Goal: Information Seeking & Learning: Learn about a topic

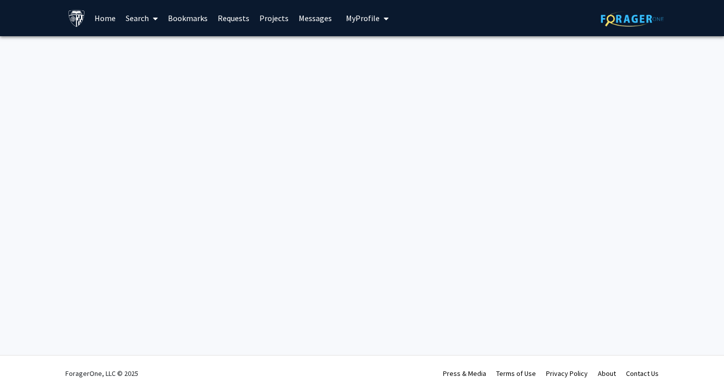
click at [105, 17] on link "Home" at bounding box center [104, 18] width 31 height 35
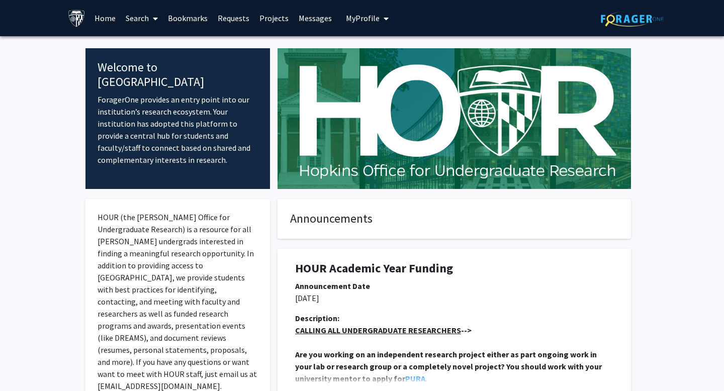
click at [151, 15] on span at bounding box center [153, 18] width 9 height 35
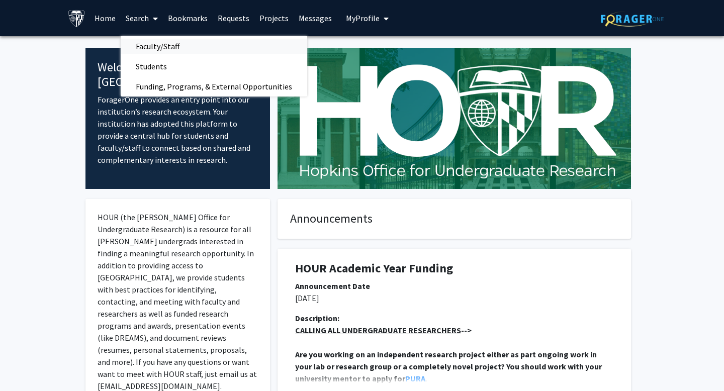
click at [183, 43] on span "Faculty/Staff" at bounding box center [158, 46] width 74 height 20
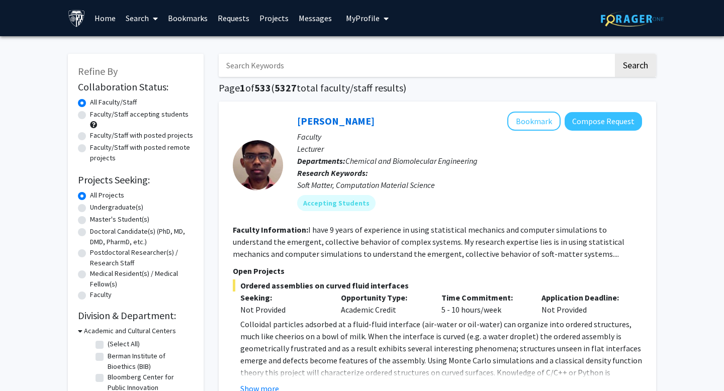
click at [170, 114] on label "Faculty/Staff accepting students" at bounding box center [139, 114] width 99 height 11
click at [97, 114] on input "Faculty/Staff accepting students" at bounding box center [93, 112] width 7 height 7
radio input "true"
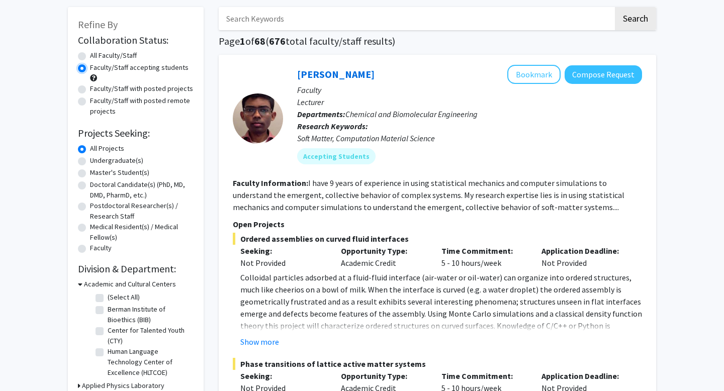
scroll to position [49, 0]
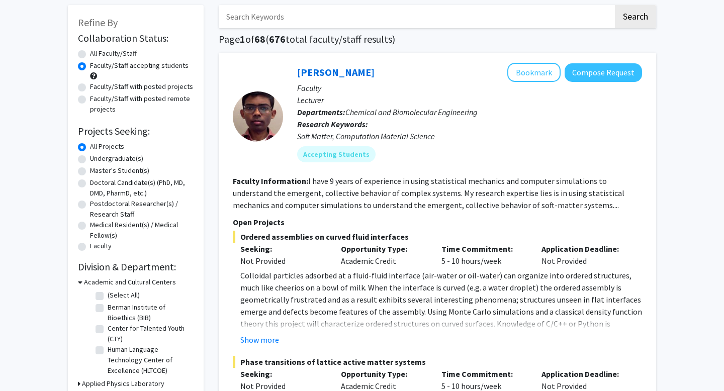
click at [129, 170] on label "Master's Student(s)" at bounding box center [119, 170] width 59 height 11
click at [97, 170] on input "Master's Student(s)" at bounding box center [93, 168] width 7 height 7
radio input "true"
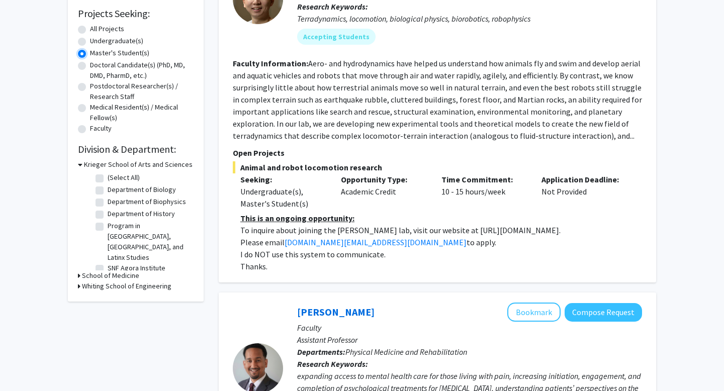
scroll to position [167, 0]
click at [135, 262] on label "SNF Agora Institute" at bounding box center [137, 267] width 58 height 11
click at [114, 262] on input "SNF Agora Institute" at bounding box center [111, 265] width 7 height 7
checkbox input "true"
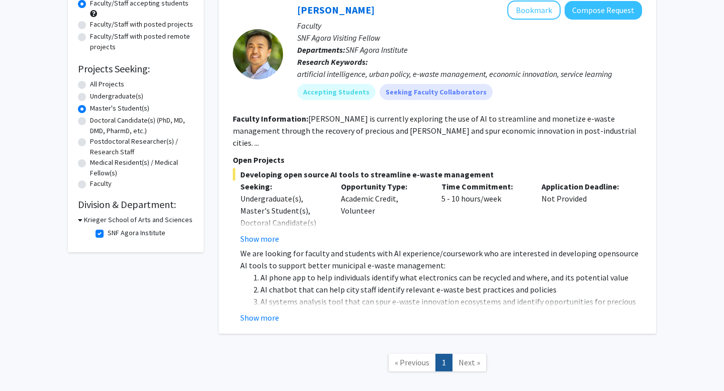
scroll to position [113, 0]
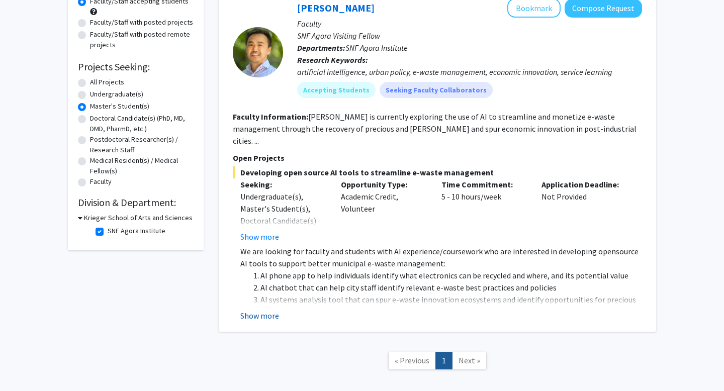
click at [271, 310] on button "Show more" at bounding box center [259, 316] width 39 height 12
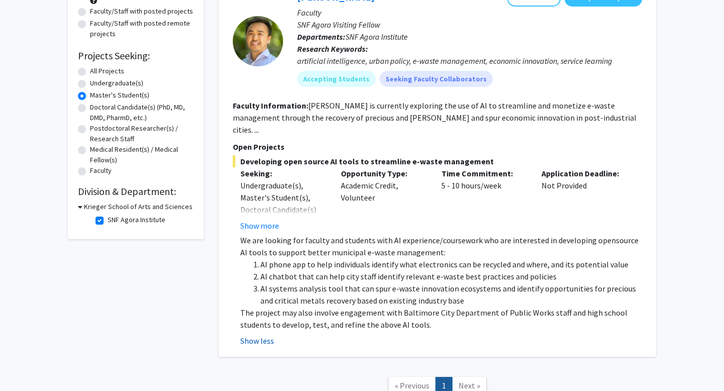
scroll to position [125, 0]
